Goal: Task Accomplishment & Management: Manage account settings

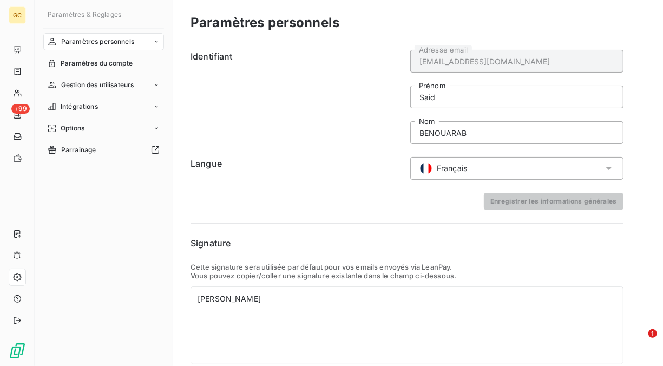
click at [610, 169] on icon at bounding box center [608, 168] width 11 height 11
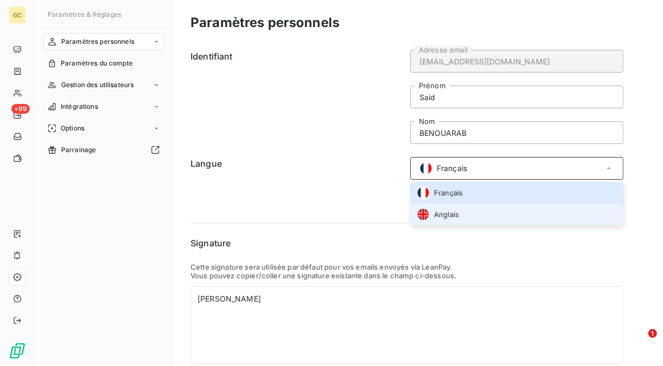
click at [456, 214] on span "Anglais" at bounding box center [446, 214] width 25 height 10
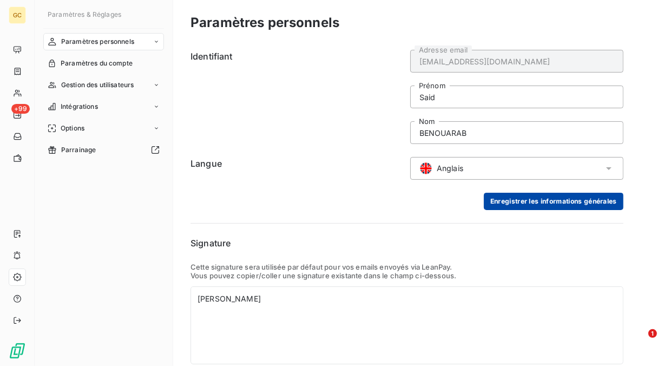
click at [549, 204] on button "Enregistrer les informations générales" at bounding box center [554, 201] width 140 height 17
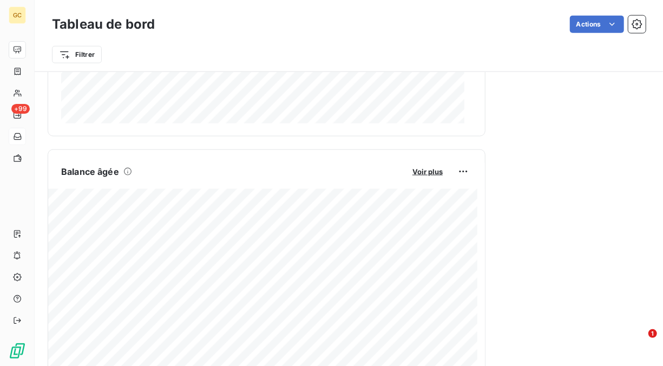
scroll to position [607, 0]
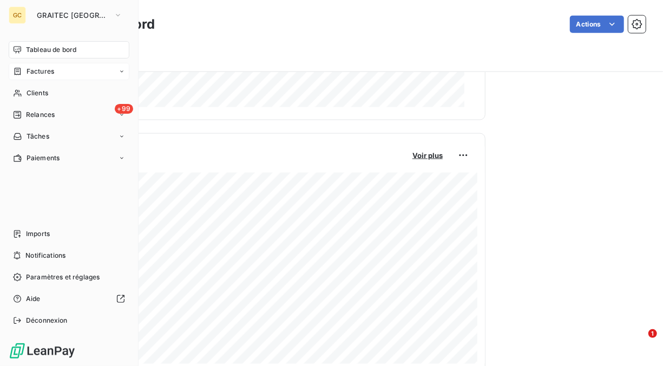
click at [117, 72] on div "Factures" at bounding box center [69, 71] width 121 height 17
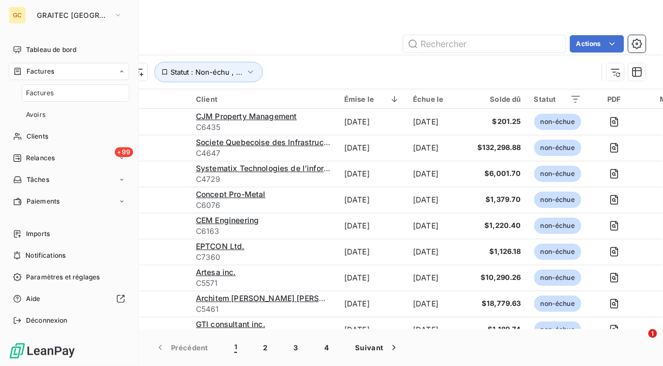
click at [45, 92] on span "Factures" at bounding box center [40, 93] width 28 height 10
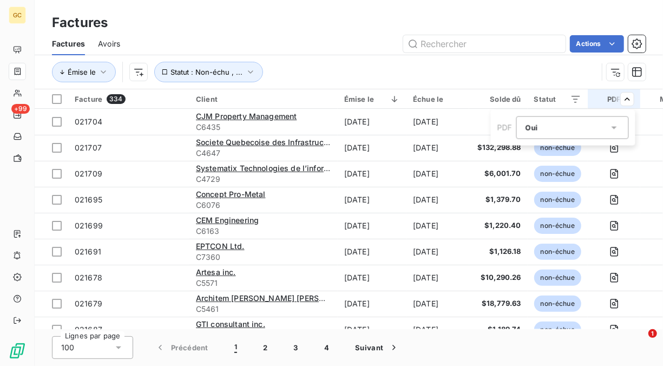
click at [569, 73] on html "GC +99 Factures Factures Avoirs Actions Émise le Statut : Non-échu , ... Factur…" at bounding box center [331, 183] width 663 height 366
click at [614, 128] on icon at bounding box center [613, 128] width 5 height 3
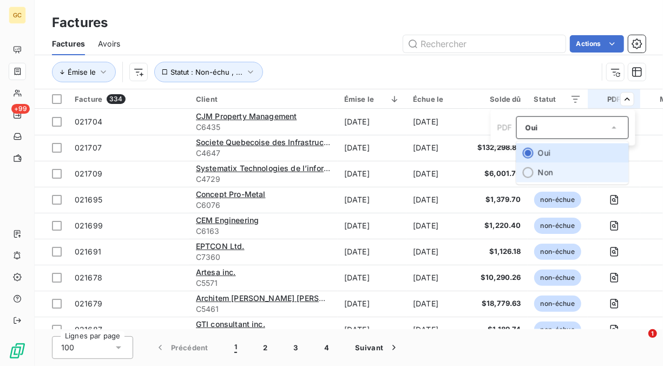
click at [544, 170] on li "Non" at bounding box center [572, 172] width 113 height 19
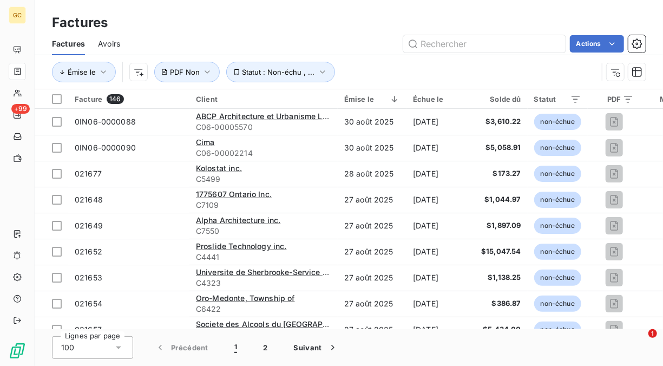
click at [579, 69] on html "GC +99 Factures Factures Avoirs Actions Émise le Statut : Non-échu , ... PDF No…" at bounding box center [331, 183] width 663 height 366
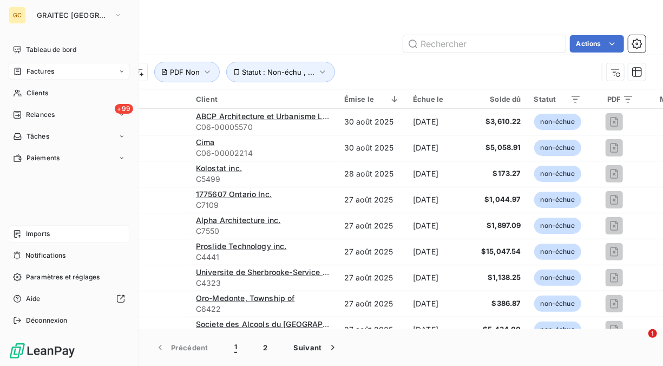
click at [36, 234] on span "Imports" at bounding box center [38, 234] width 24 height 10
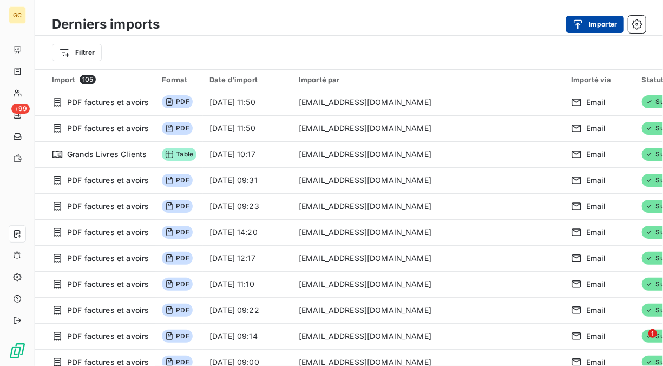
click at [609, 19] on button "Importer" at bounding box center [595, 24] width 58 height 17
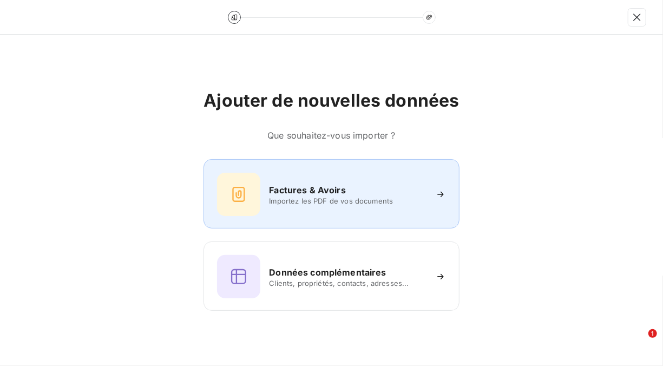
click at [331, 190] on h6 "Factures & Avoirs" at bounding box center [307, 189] width 77 height 13
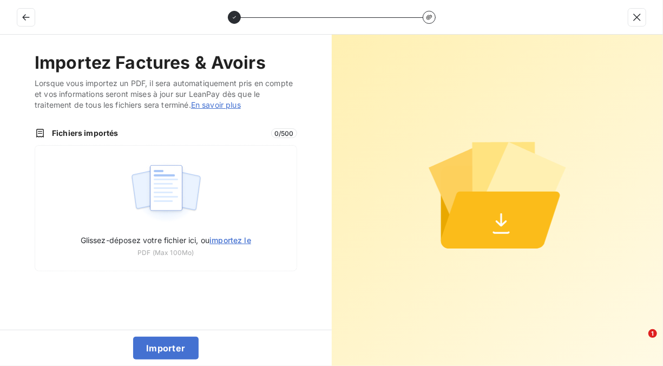
drag, startPoint x: 494, startPoint y: 214, endPoint x: 472, endPoint y: 213, distance: 21.7
click at [456, 213] on icon at bounding box center [499, 220] width 119 height 57
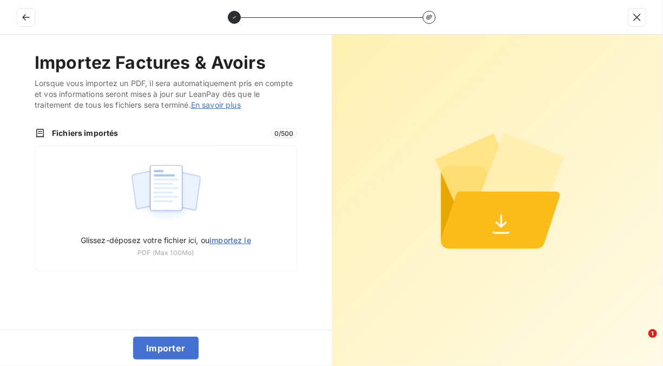
drag, startPoint x: 175, startPoint y: 348, endPoint x: 305, endPoint y: 342, distance: 130.6
click at [307, 343] on div "Importer" at bounding box center [166, 348] width 332 height 36
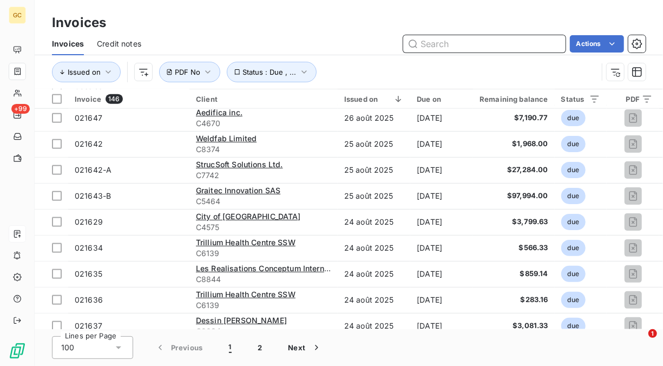
scroll to position [542, 0]
